Goal: Task Accomplishment & Management: Complete application form

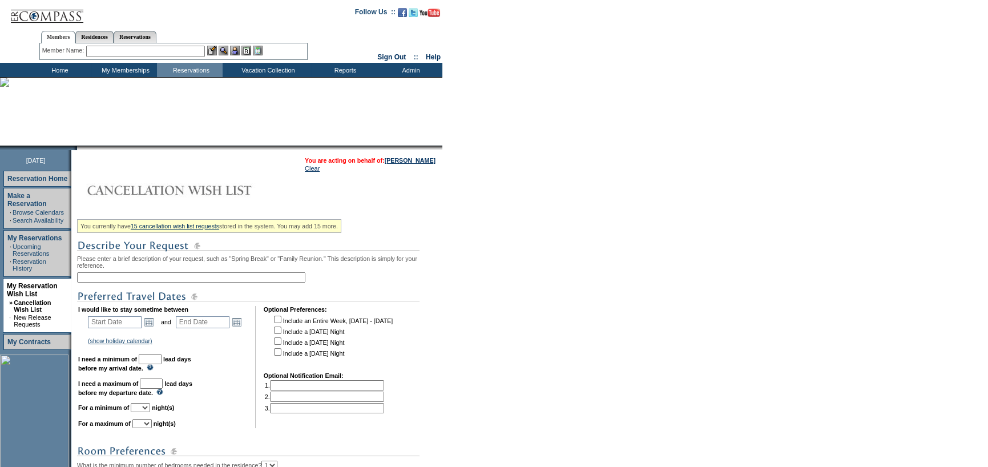
drag, startPoint x: 206, startPoint y: 276, endPoint x: 342, endPoint y: 272, distance: 136.4
click at [206, 276] on input "text" at bounding box center [191, 277] width 228 height 10
type input "RDM quieter residence 1/24-1/28"
click at [150, 318] on link "Open the calendar popup." at bounding box center [149, 322] width 13 height 13
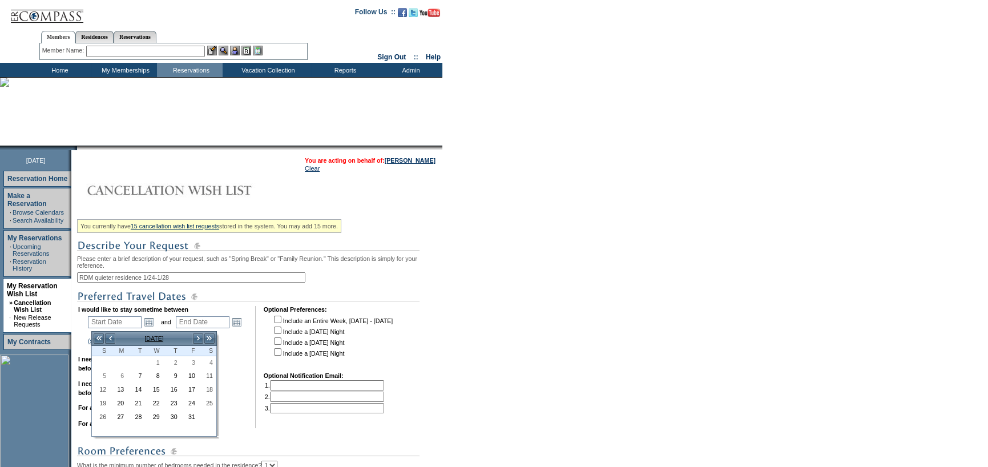
click at [198, 331] on td "<< < [DATE] > >>" at bounding box center [154, 338] width 126 height 15
click at [200, 337] on link ">" at bounding box center [197, 338] width 11 height 11
click at [205, 402] on link "24" at bounding box center [207, 404] width 17 height 13
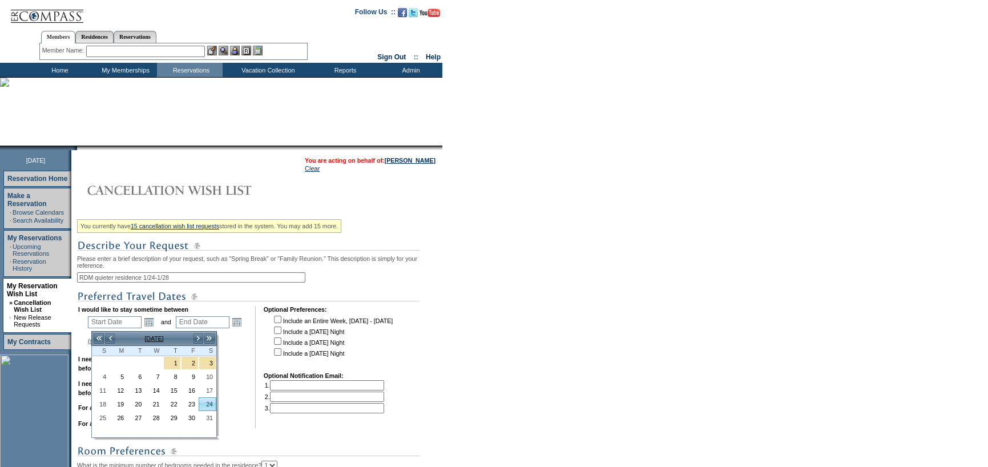
type input "[DATE]"
type input "114"
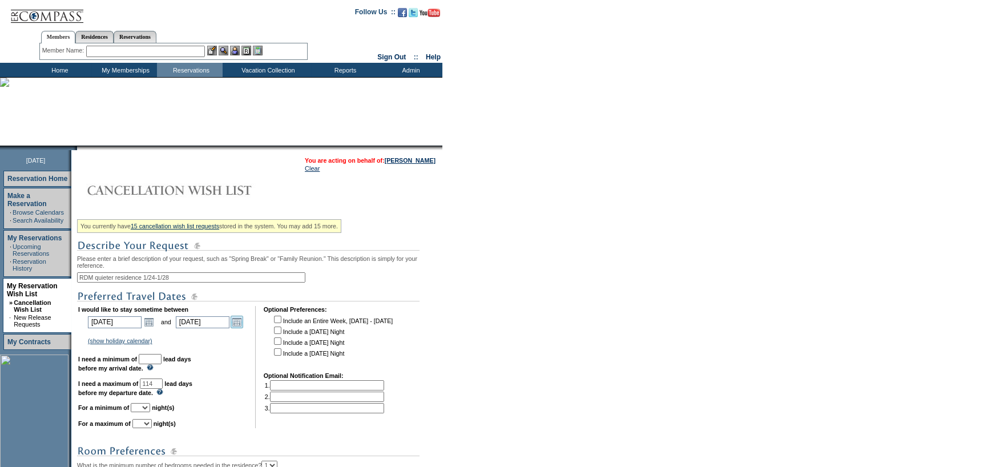
click at [243, 318] on link "Open the calendar popup." at bounding box center [237, 322] width 13 height 13
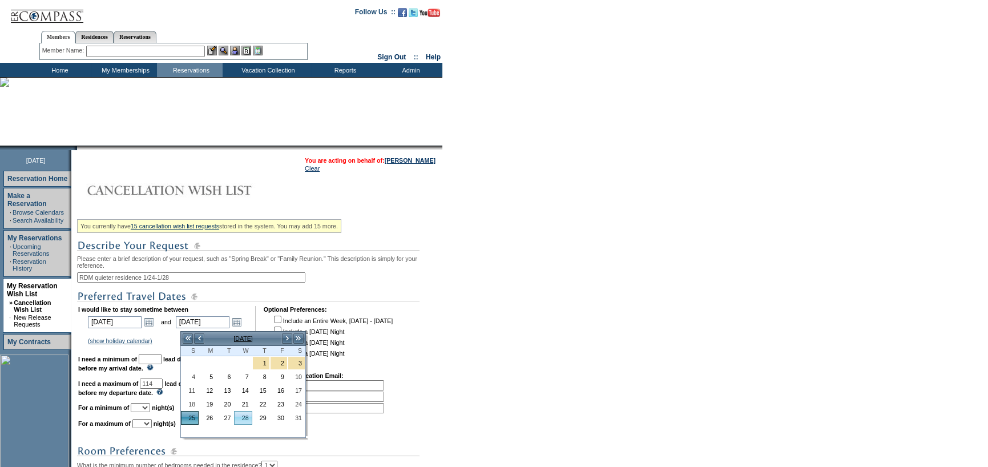
click at [241, 416] on link "28" at bounding box center [242, 417] width 17 height 13
type input "[DATE]"
type input "117"
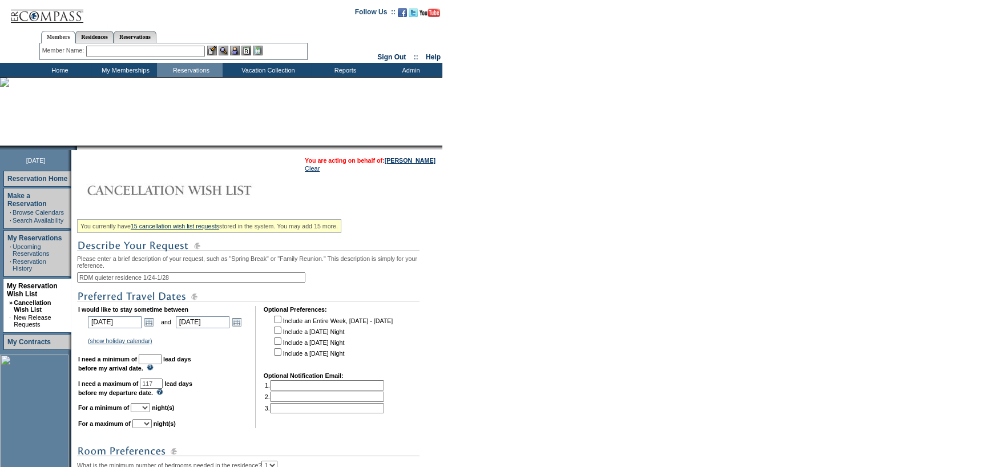
click at [160, 361] on input "text" at bounding box center [150, 359] width 23 height 10
type input "30"
click at [150, 412] on select "1 2 3 4 5 6 7 8 9 10 11 12 13 14" at bounding box center [140, 407] width 19 height 9
select select "4"
click at [144, 407] on select "1 2 3 4 5 6 7 8 9 10 11 12 13 14" at bounding box center [140, 407] width 19 height 9
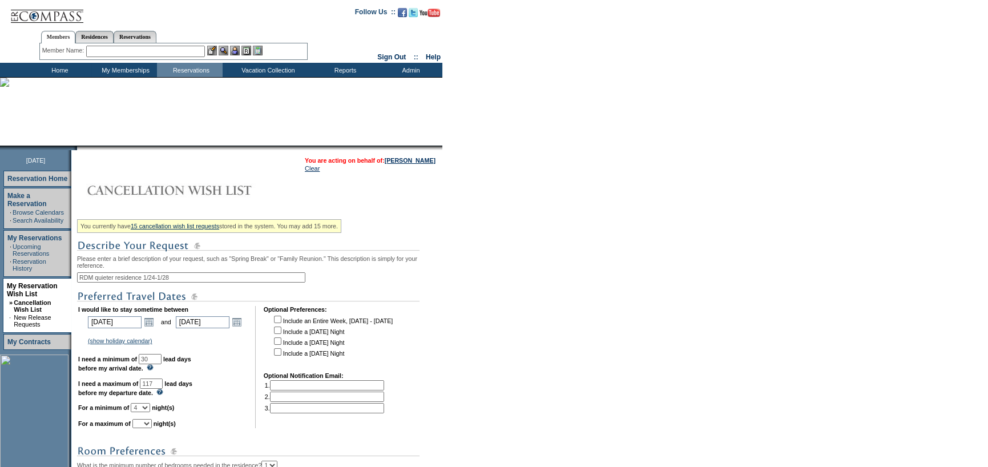
click at [152, 427] on select "1 2 3 4 5 6 7 8 9 10 11 12 13 14" at bounding box center [141, 423] width 19 height 9
select select "4"
click at [146, 424] on select "1 2 3 4 5 6 7 8 9 10 11 12 13 14" at bounding box center [141, 423] width 19 height 9
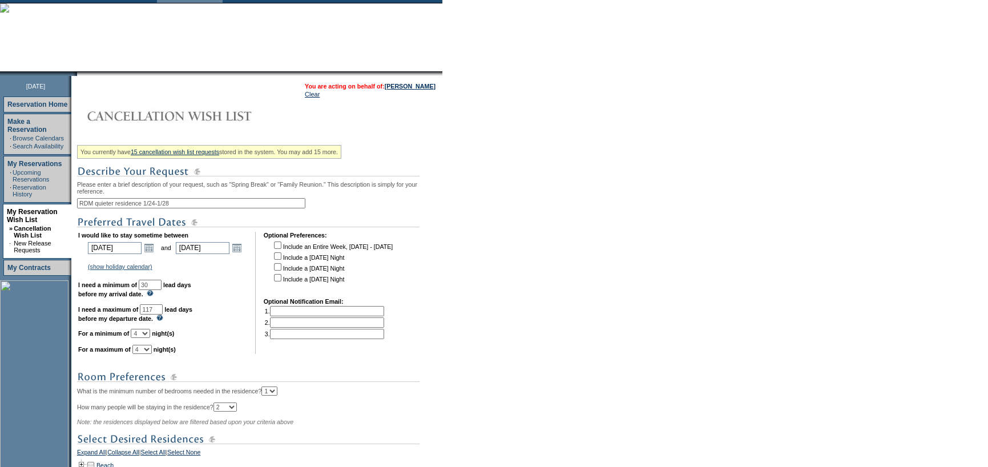
scroll to position [171, 0]
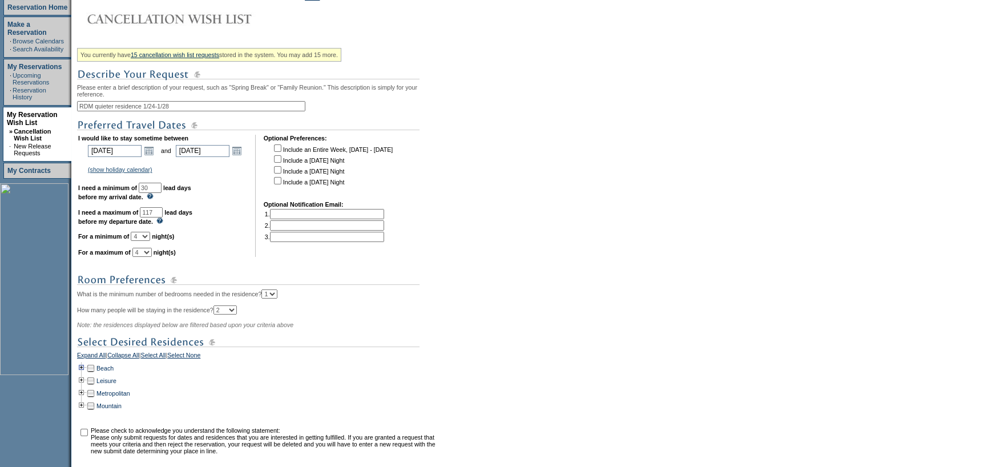
click at [86, 371] on td at bounding box center [81, 368] width 9 height 13
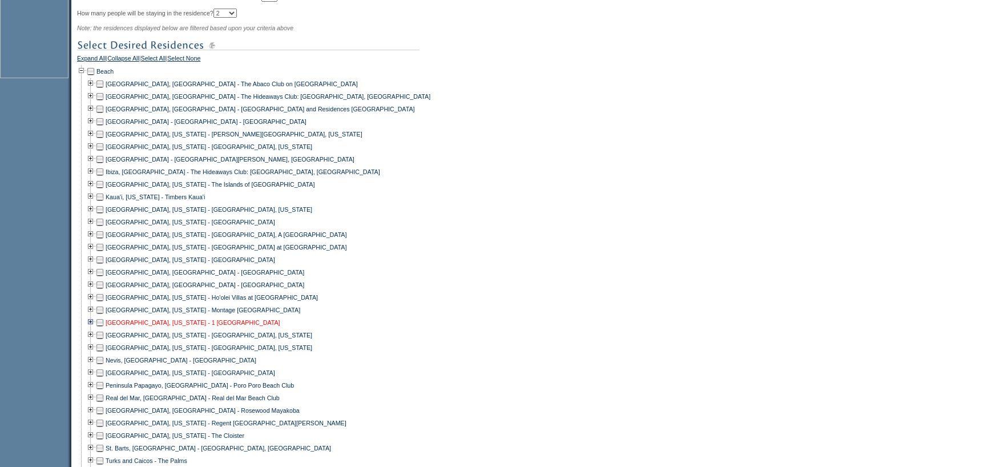
scroll to position [571, 0]
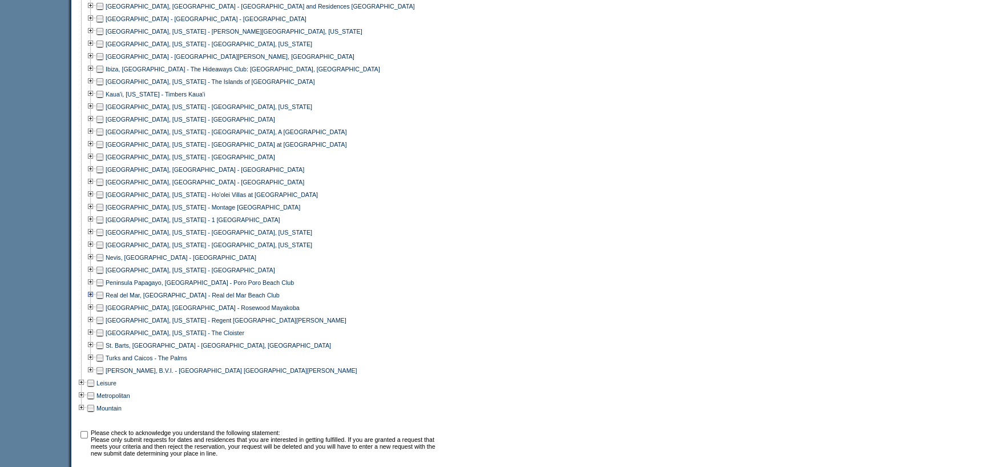
click at [95, 301] on td at bounding box center [90, 295] width 9 height 13
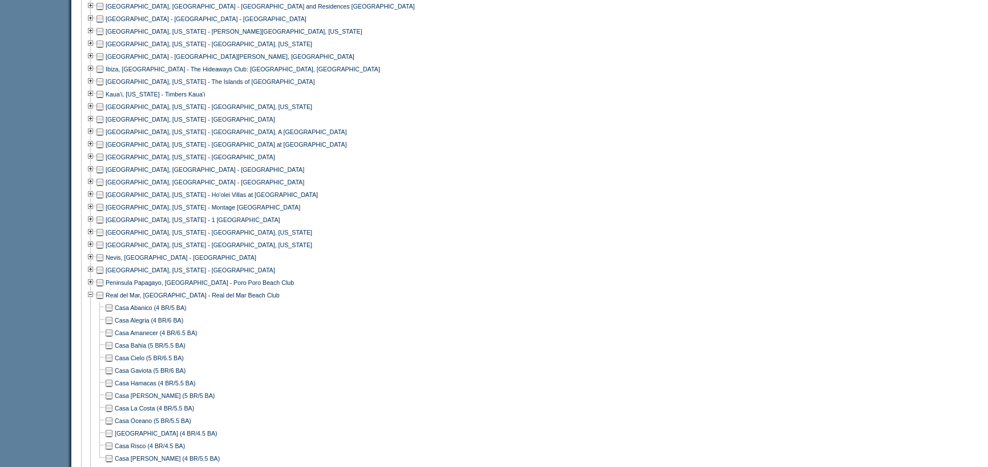
click at [114, 314] on td at bounding box center [108, 307] width 9 height 13
click at [114, 326] on td at bounding box center [108, 320] width 9 height 13
click at [114, 349] on td at bounding box center [108, 345] width 9 height 13
click at [112, 377] on td at bounding box center [108, 370] width 9 height 13
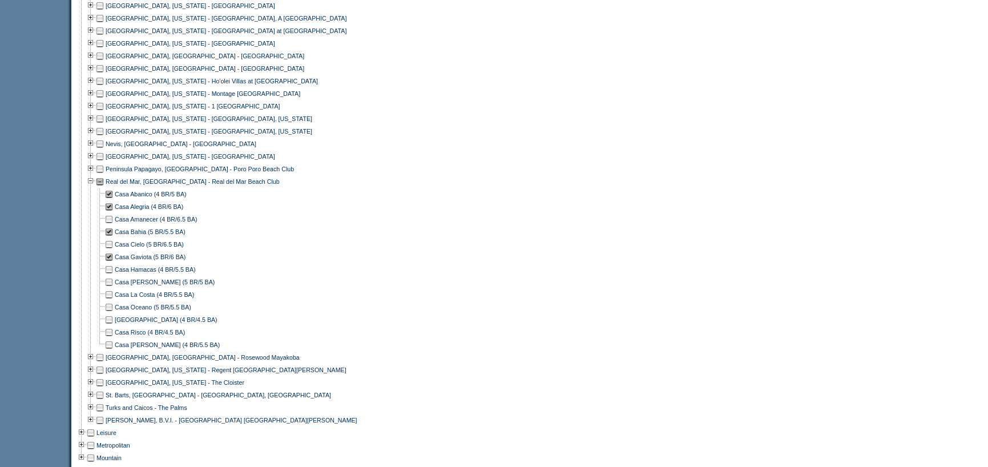
scroll to position [685, 0]
click at [108, 338] on td at bounding box center [108, 331] width 9 height 13
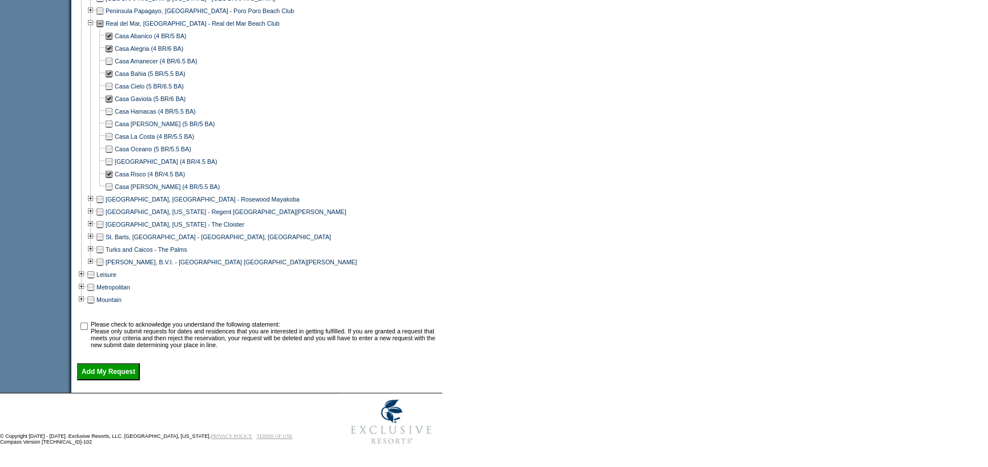
click at [84, 321] on td at bounding box center [83, 334] width 11 height 27
click at [88, 326] on input "checkbox" at bounding box center [83, 325] width 7 height 7
checkbox input "true"
click at [106, 369] on input "Add My Request" at bounding box center [108, 371] width 63 height 17
